Goal: Use online tool/utility: Utilize a website feature to perform a specific function

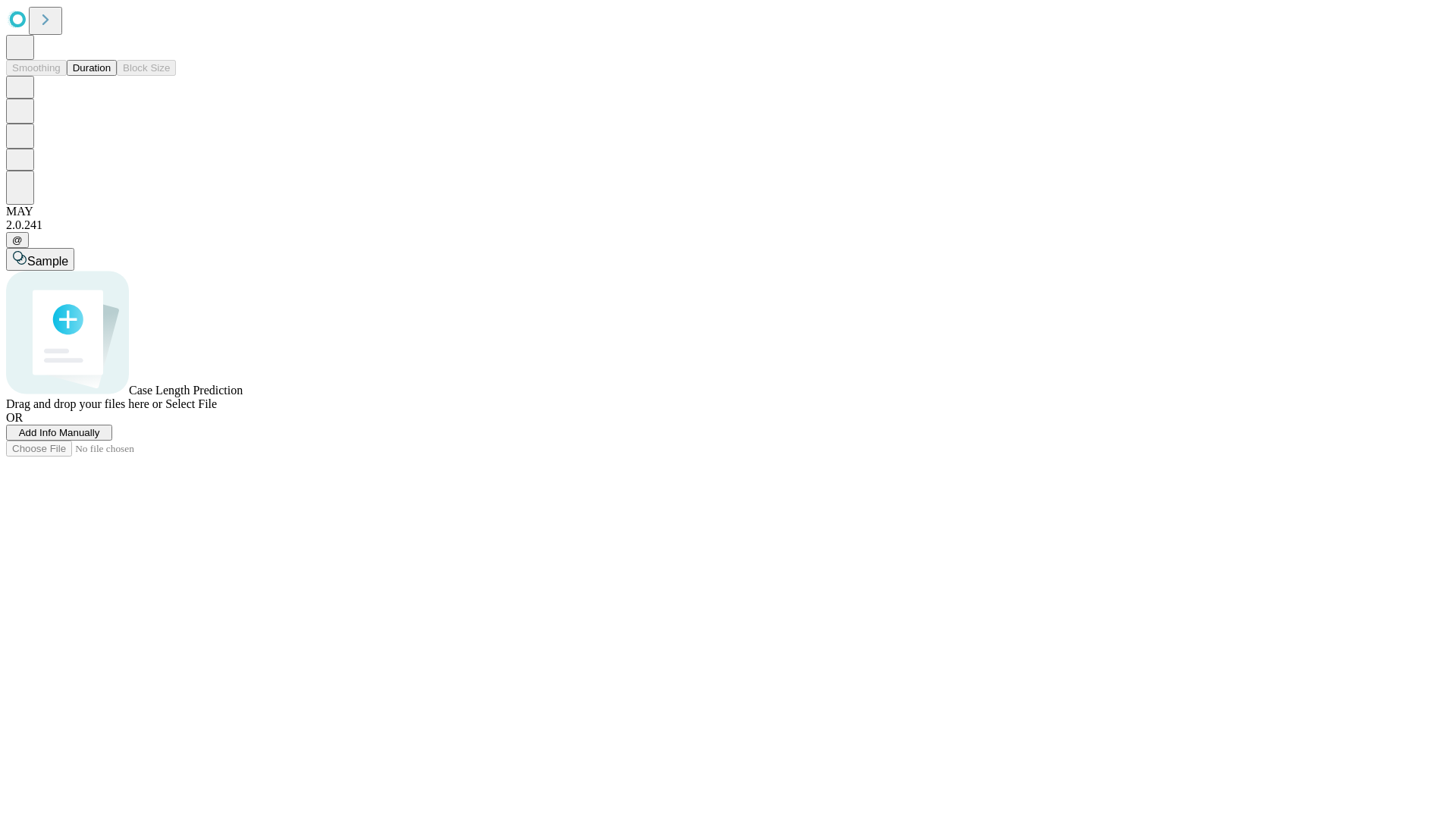
click at [111, 76] on button "Duration" at bounding box center [92, 68] width 50 height 16
click at [216, 410] on span "Select File" at bounding box center [191, 404] width 51 height 13
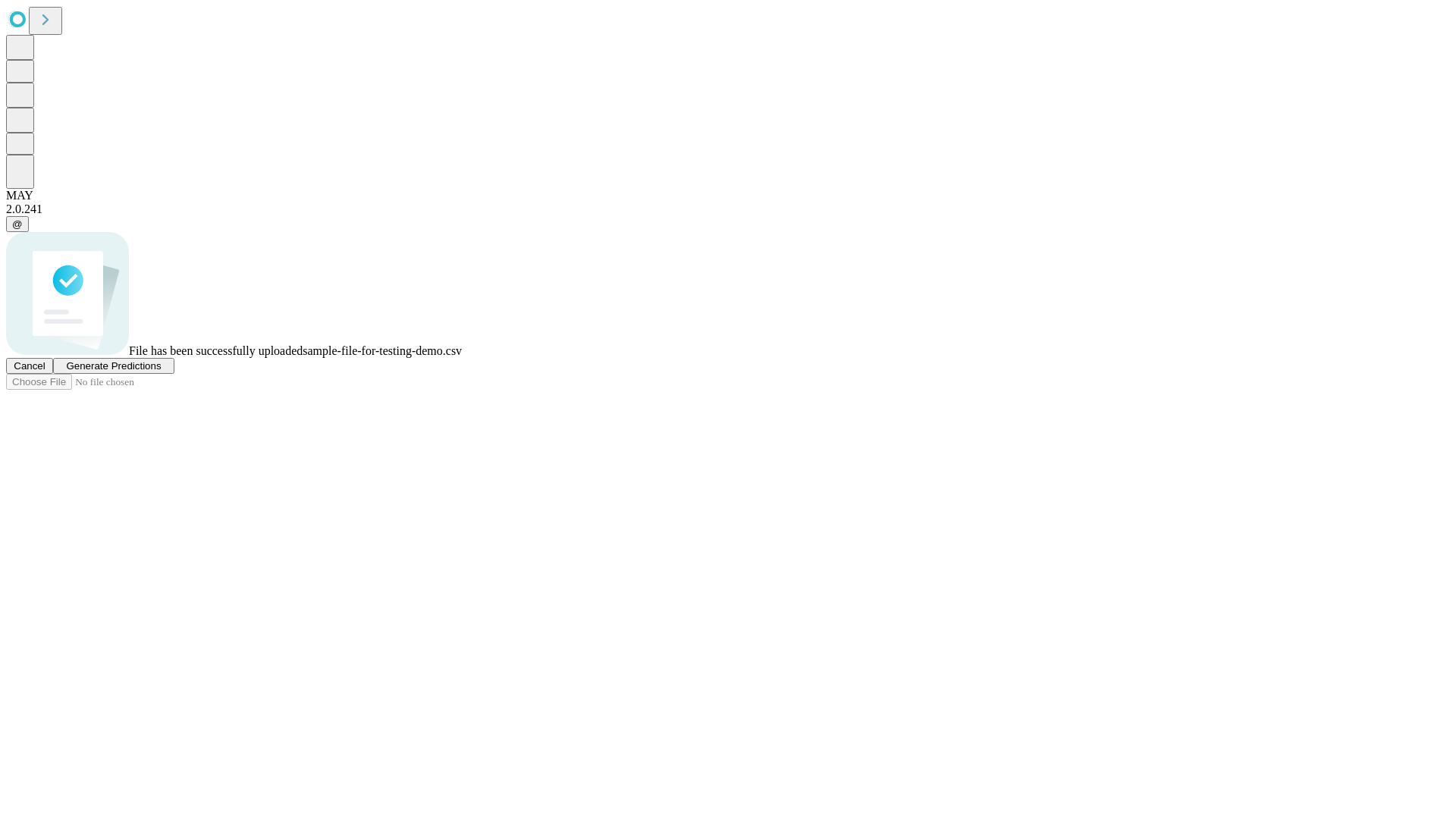
click at [161, 372] on span "Generate Predictions" at bounding box center [113, 366] width 94 height 11
